Goal: Navigation & Orientation: Find specific page/section

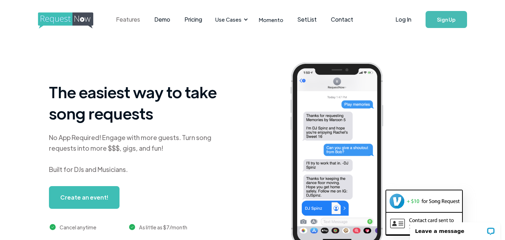
click at [137, 23] on link "Features" at bounding box center [128, 20] width 38 height 22
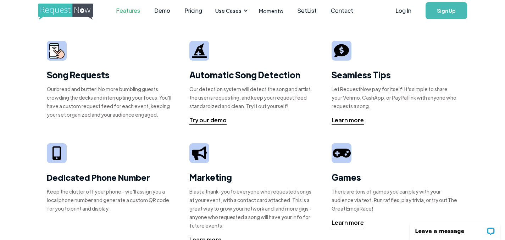
scroll to position [12, 0]
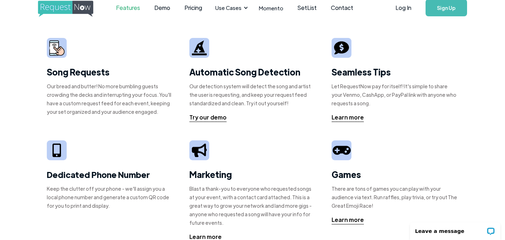
click at [80, 72] on strong "Song Requests" at bounding box center [78, 71] width 63 height 11
click at [52, 48] on img at bounding box center [56, 47] width 15 height 15
click at [63, 57] on div at bounding box center [57, 48] width 20 height 20
click at [68, 73] on strong "Song Requests" at bounding box center [78, 71] width 63 height 11
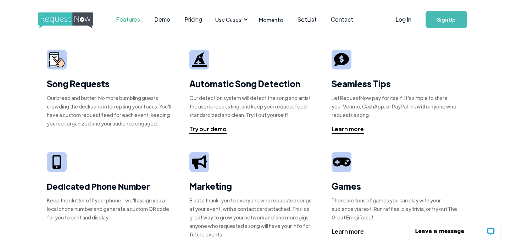
click at [120, 19] on link "Features" at bounding box center [128, 20] width 38 height 22
click at [87, 21] on img "home" at bounding box center [72, 20] width 68 height 16
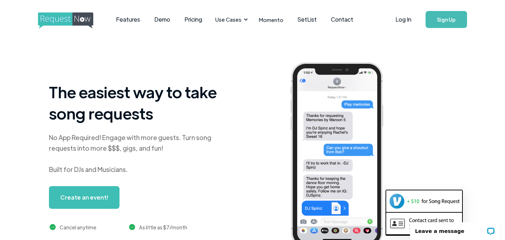
scroll to position [1, 0]
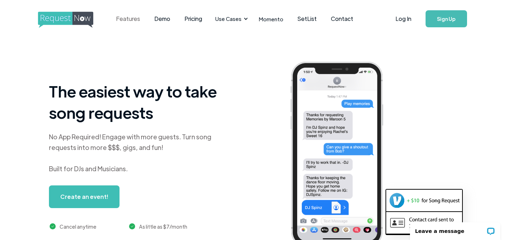
click at [138, 21] on link "Features" at bounding box center [128, 19] width 38 height 22
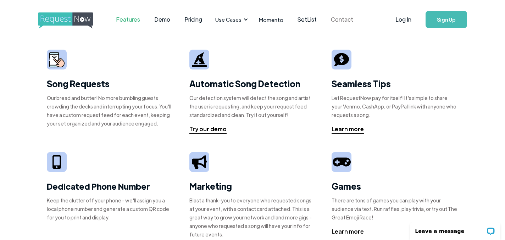
click at [346, 21] on link "Contact" at bounding box center [342, 20] width 37 height 22
